Goal: Information Seeking & Learning: Learn about a topic

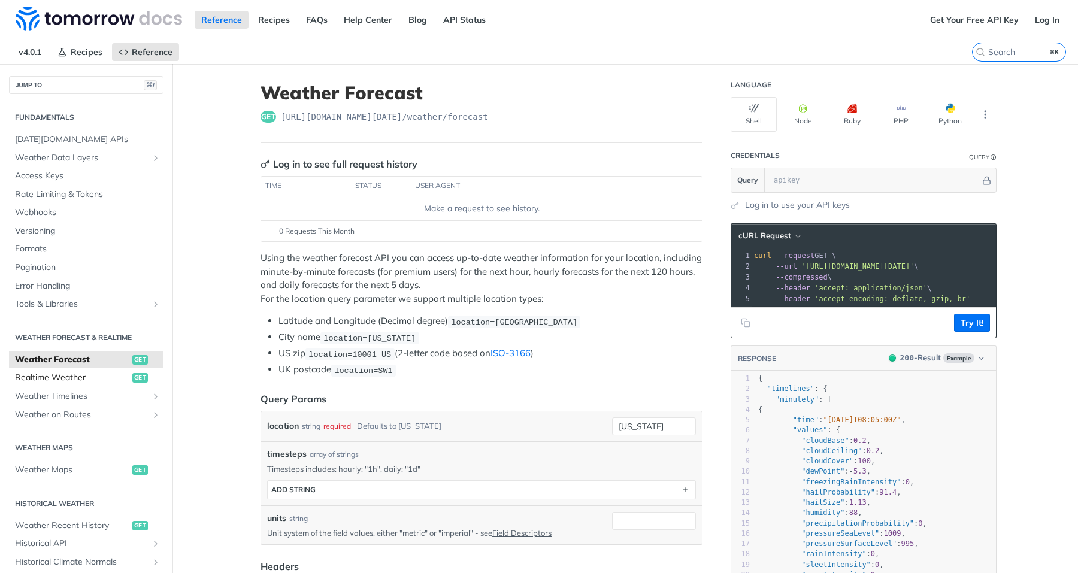
click at [85, 372] on span "Realtime Weather" at bounding box center [72, 378] width 114 height 12
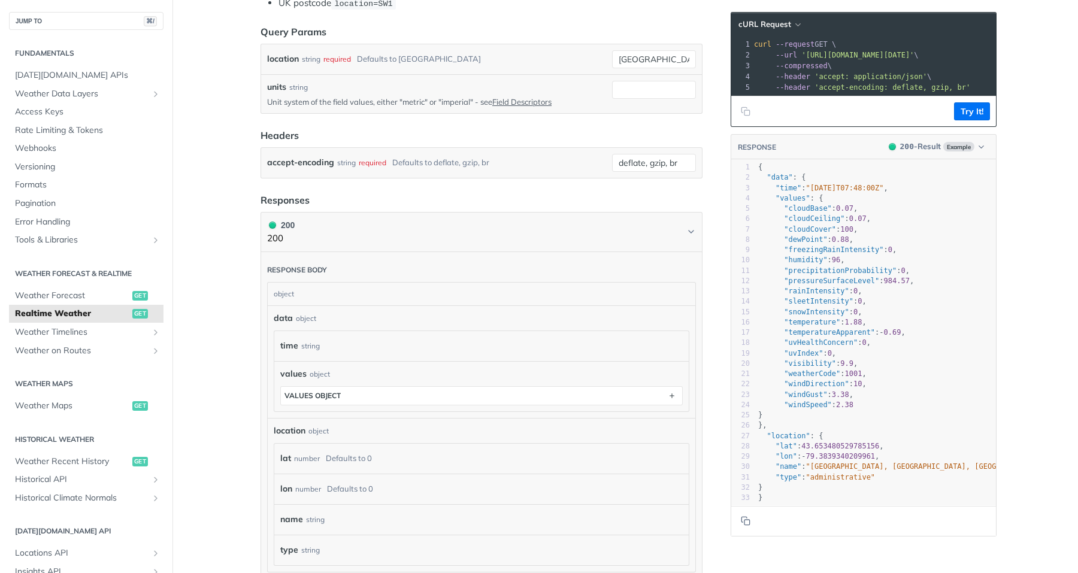
scroll to position [350, 0]
click at [375, 396] on button "values object" at bounding box center [481, 399] width 401 height 18
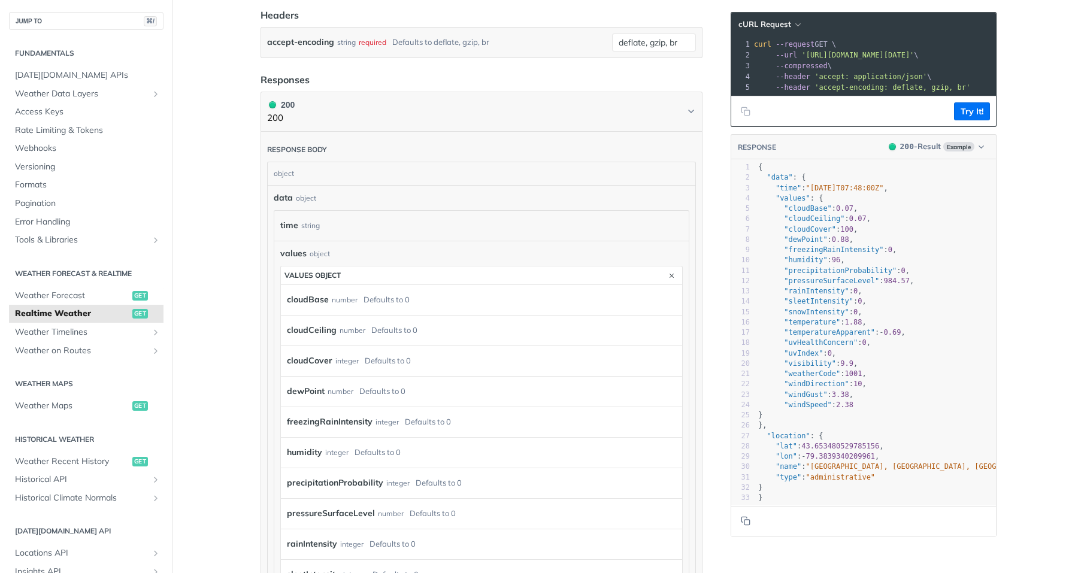
scroll to position [475, 0]
click at [314, 325] on label "cloudCeiling" at bounding box center [312, 328] width 50 height 17
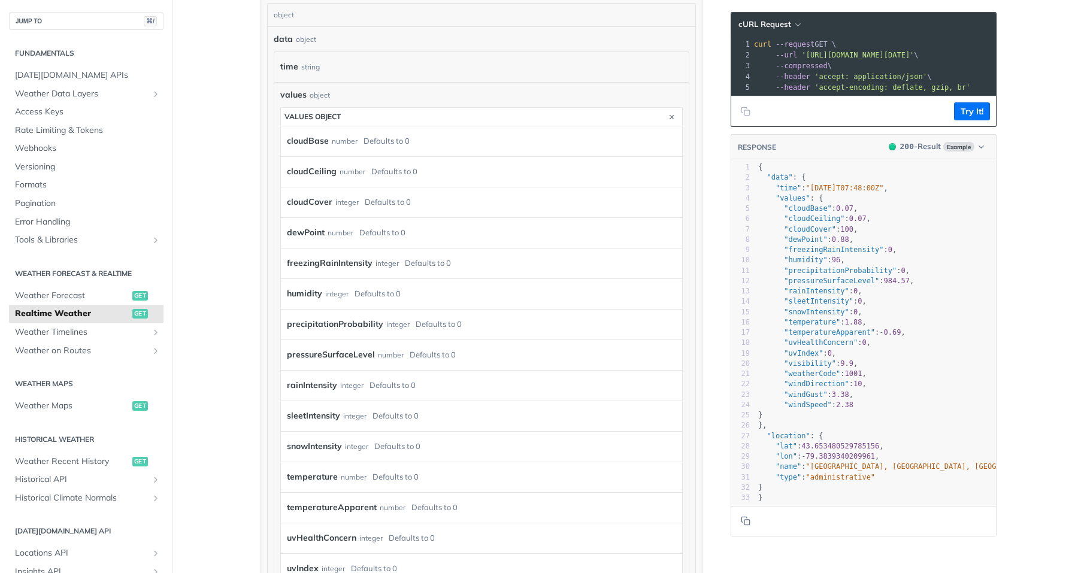
scroll to position [634, 0]
click at [333, 319] on label "precipitationProbability" at bounding box center [335, 322] width 96 height 17
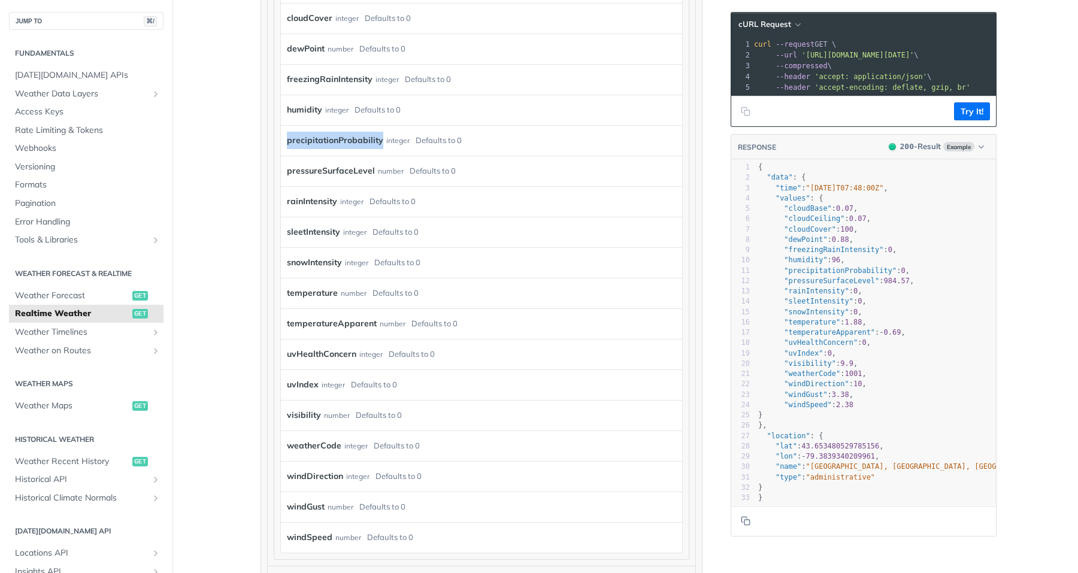
scroll to position [810, 0]
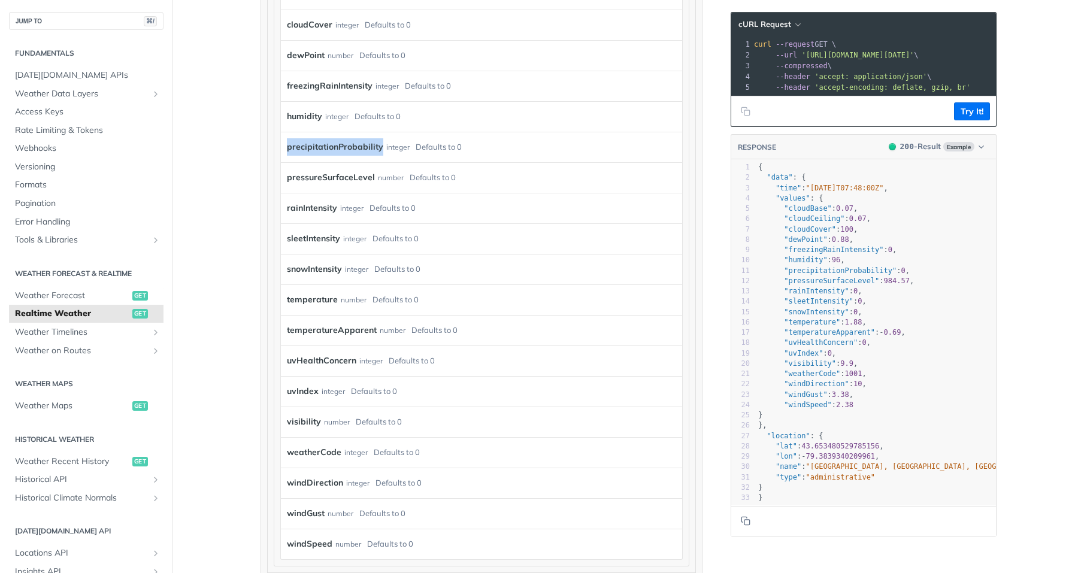
click at [321, 142] on label "precipitationProbability" at bounding box center [335, 146] width 96 height 17
click at [295, 143] on label "precipitationProbability" at bounding box center [335, 146] width 96 height 17
copy label "precipitationProbability"
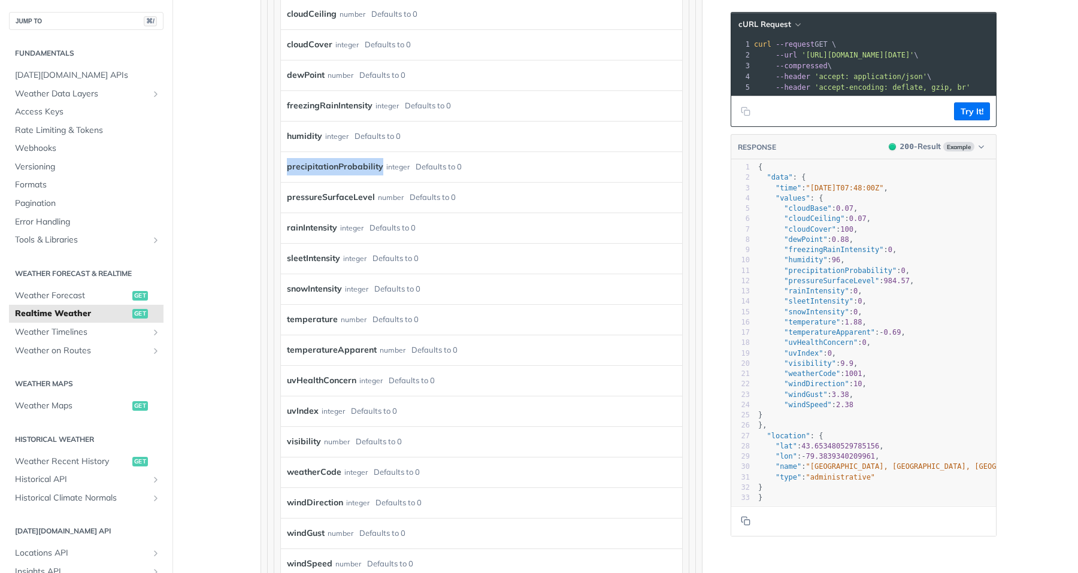
scroll to position [787, 0]
click at [318, 162] on label "precipitationProbability" at bounding box center [335, 168] width 96 height 17
click at [313, 196] on label "pressureSurfaceLevel" at bounding box center [331, 199] width 88 height 17
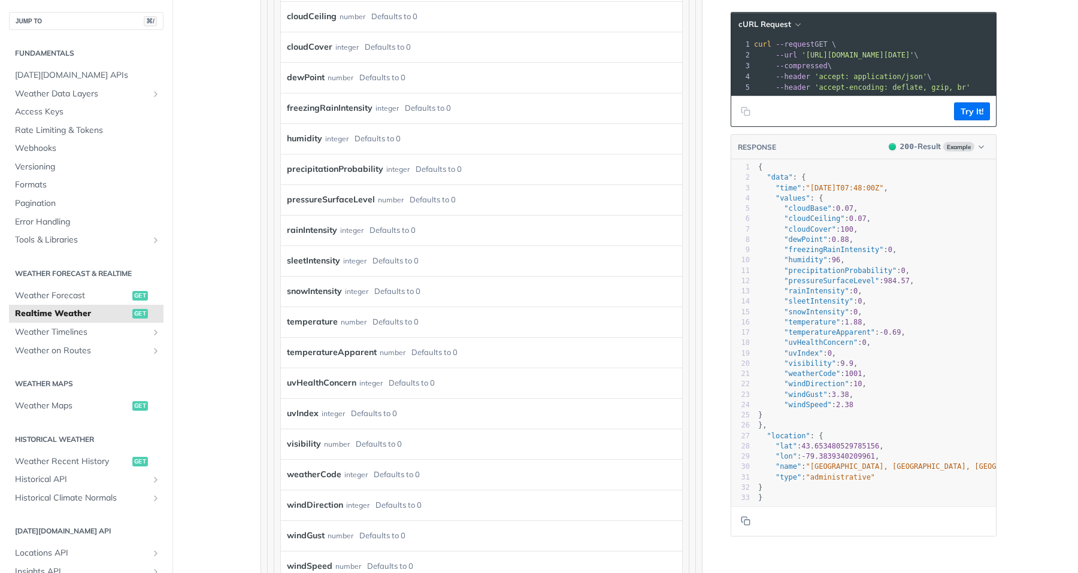
click at [313, 196] on label "pressureSurfaceLevel" at bounding box center [331, 199] width 88 height 17
click at [299, 226] on label "rainIntensity" at bounding box center [312, 230] width 50 height 17
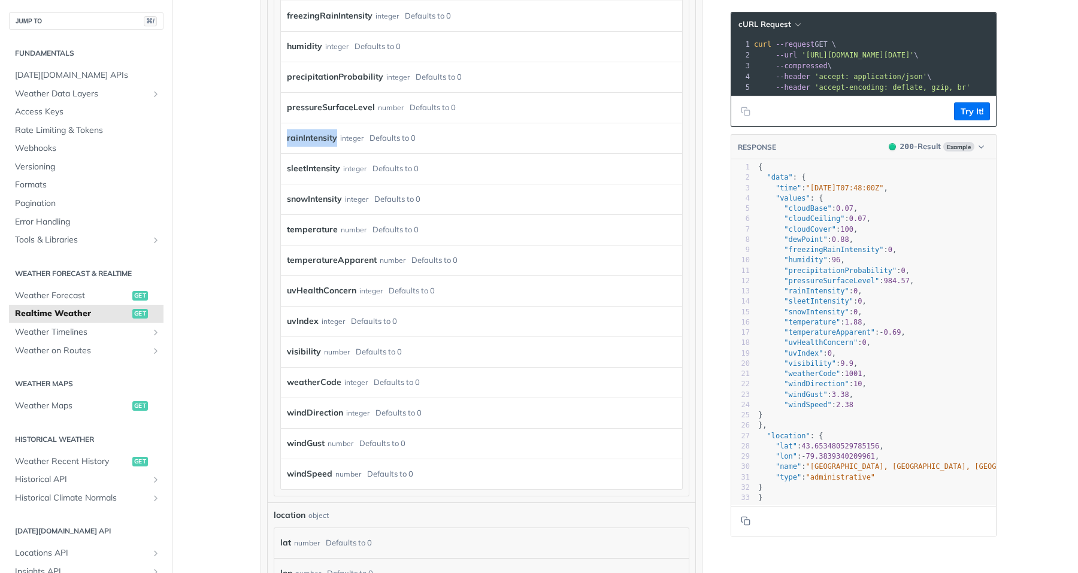
scroll to position [888, 0]
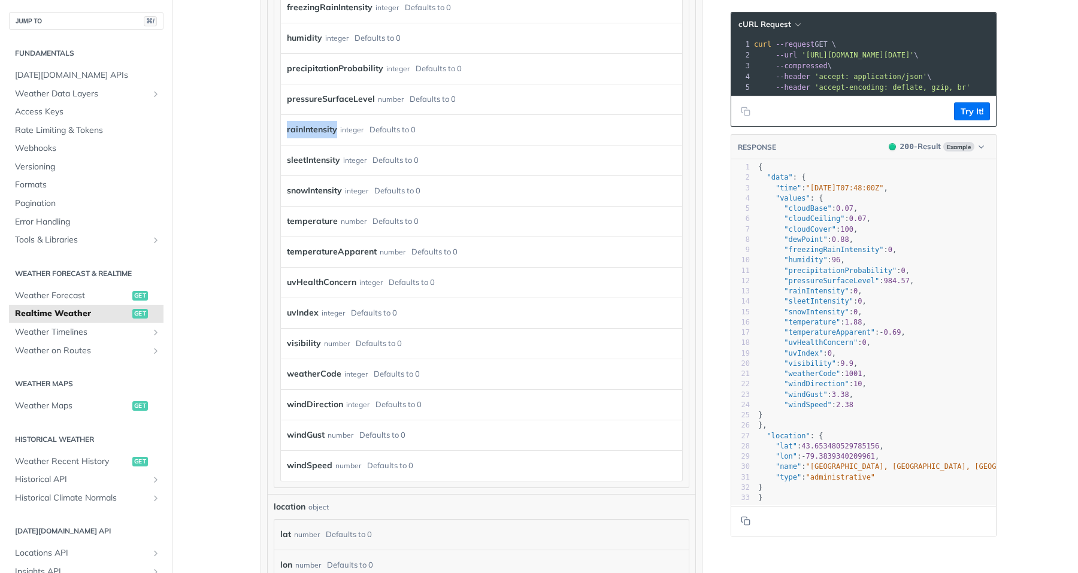
click at [318, 371] on label "weatherCode" at bounding box center [314, 373] width 54 height 17
copy label "weatherCode"
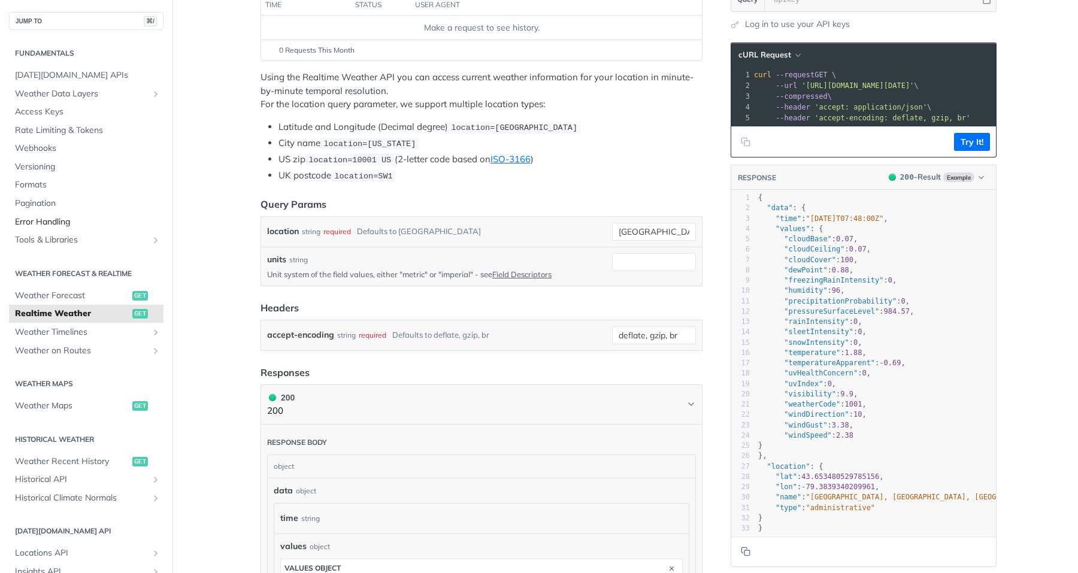
scroll to position [0, 0]
click at [44, 90] on span "Weather Data Layers" at bounding box center [81, 94] width 133 height 12
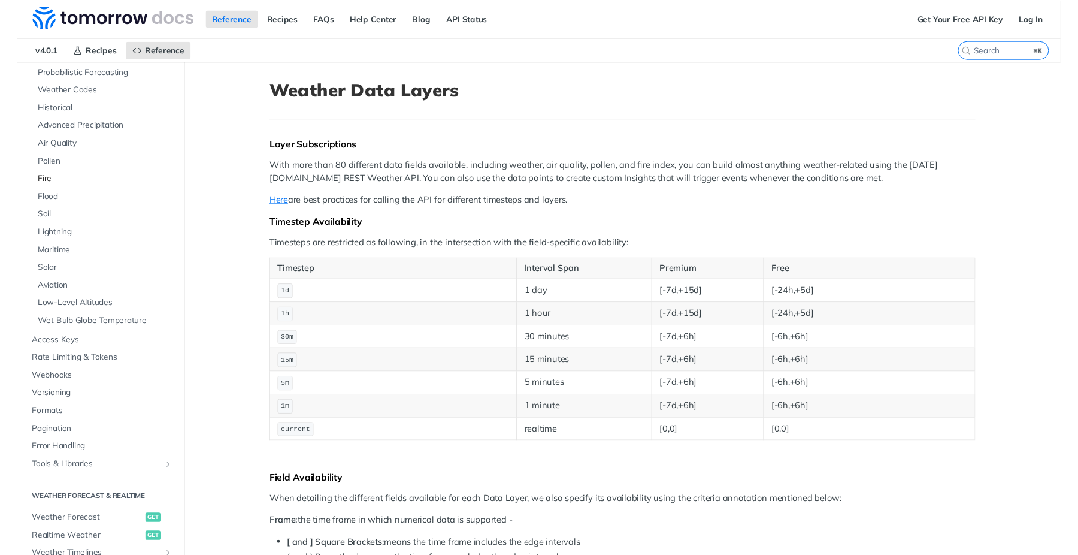
scroll to position [122, 0]
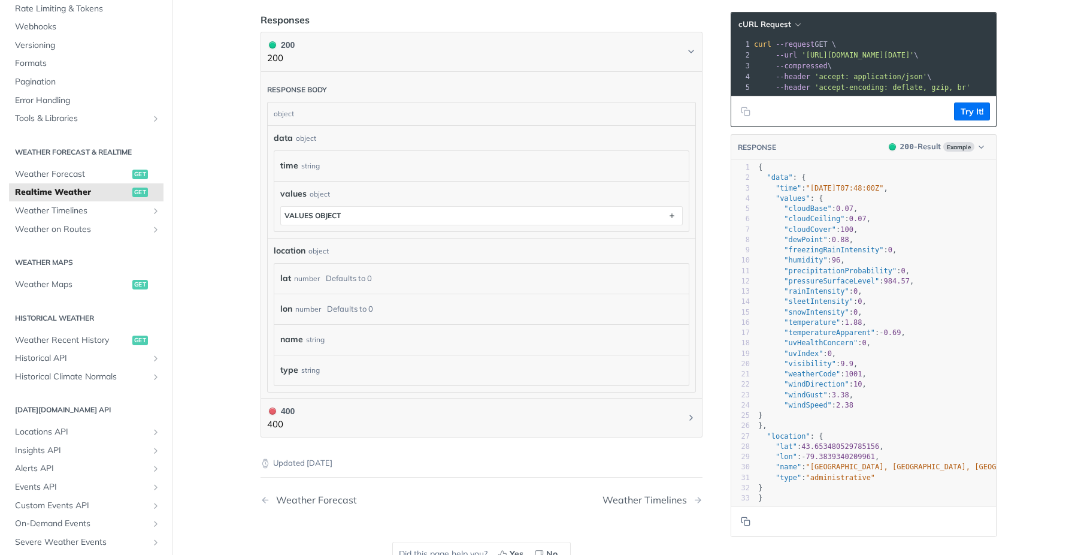
scroll to position [513, 0]
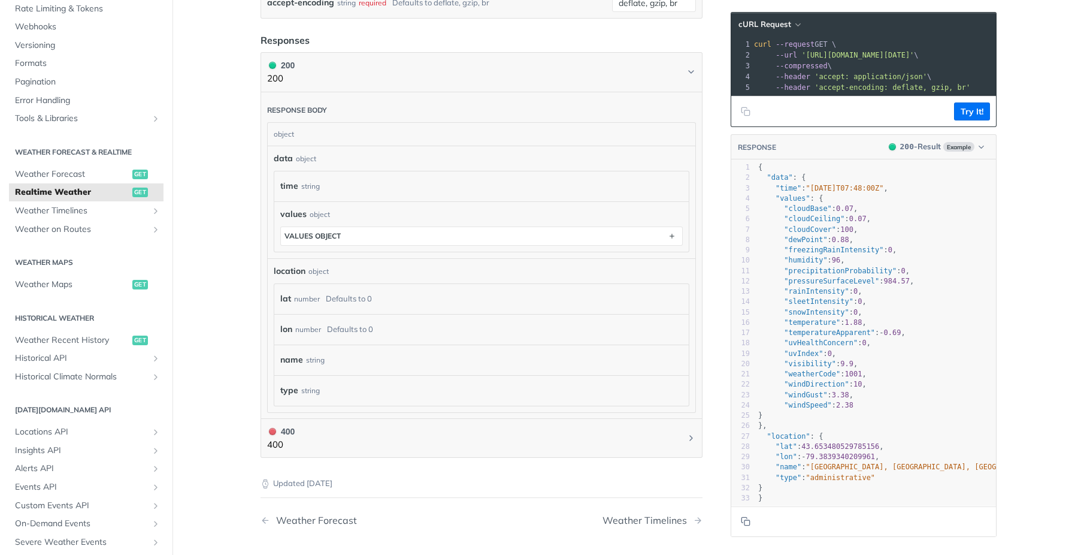
click at [344, 201] on div "values object values object" at bounding box center [481, 226] width 414 height 50
click at [342, 228] on button "values object" at bounding box center [481, 236] width 401 height 18
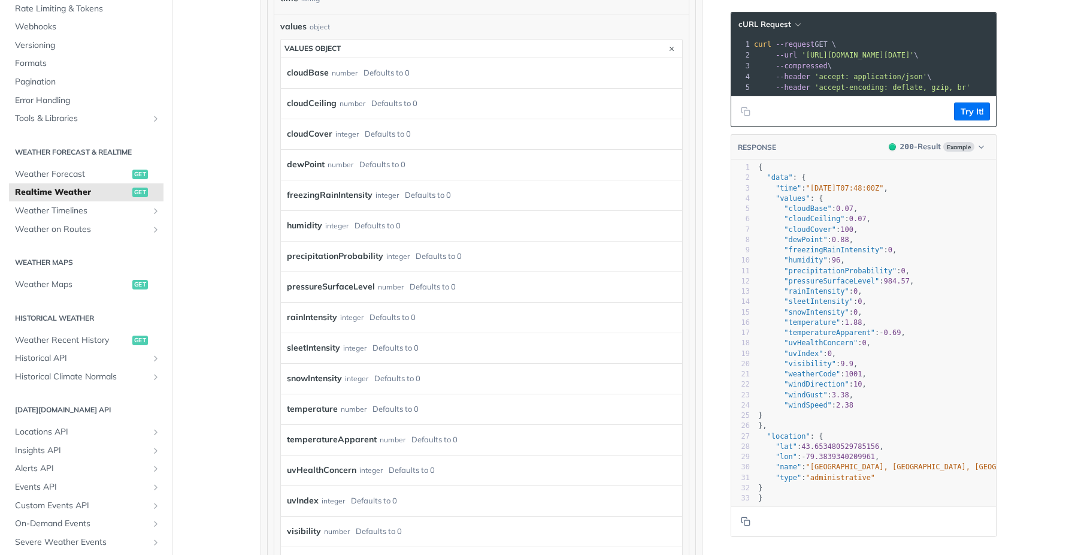
scroll to position [702, 0]
click at [323, 251] on label "precipitationProbability" at bounding box center [335, 254] width 96 height 17
copy label "precipitationProbability"
